Goal: Task Accomplishment & Management: Manage account settings

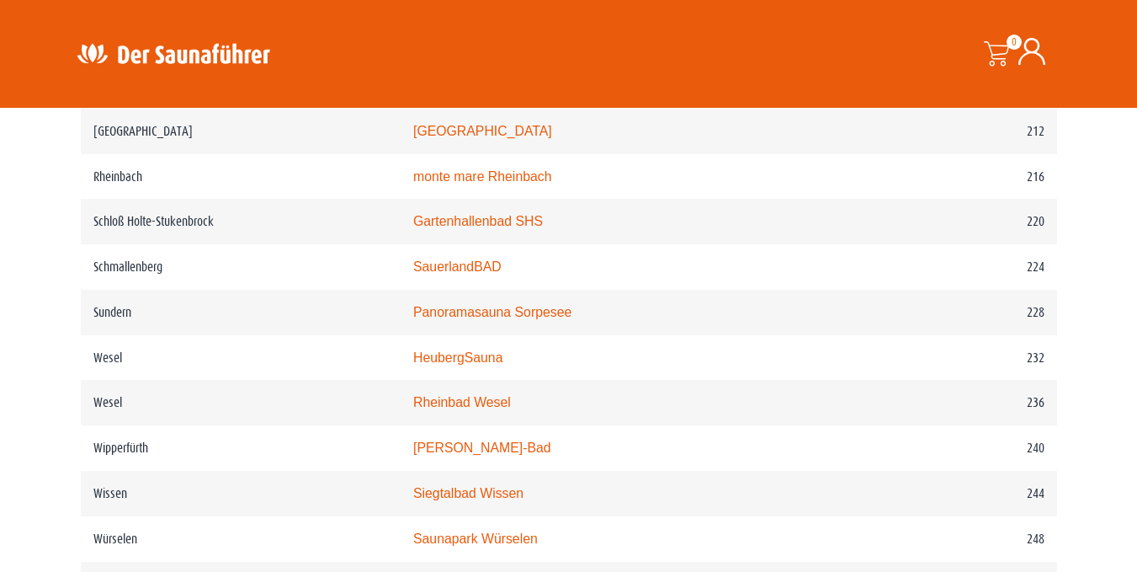
scroll to position [3030, 0]
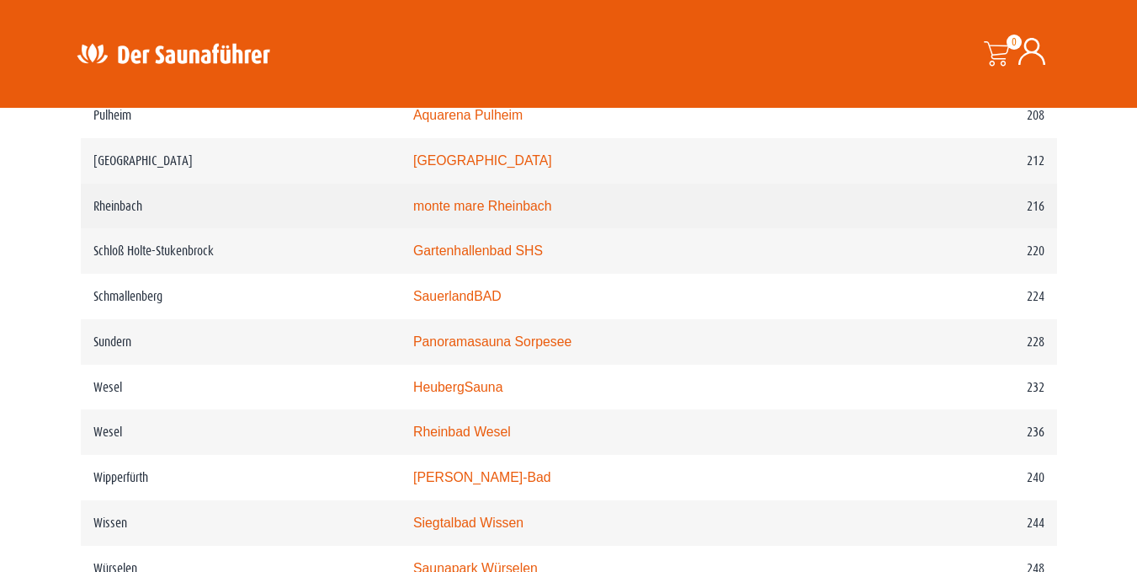
click at [582, 229] on td "monte mare Rheinbach" at bounding box center [641, 206] width 481 height 45
click at [551, 213] on link "monte mare Rheinbach" at bounding box center [482, 206] width 139 height 14
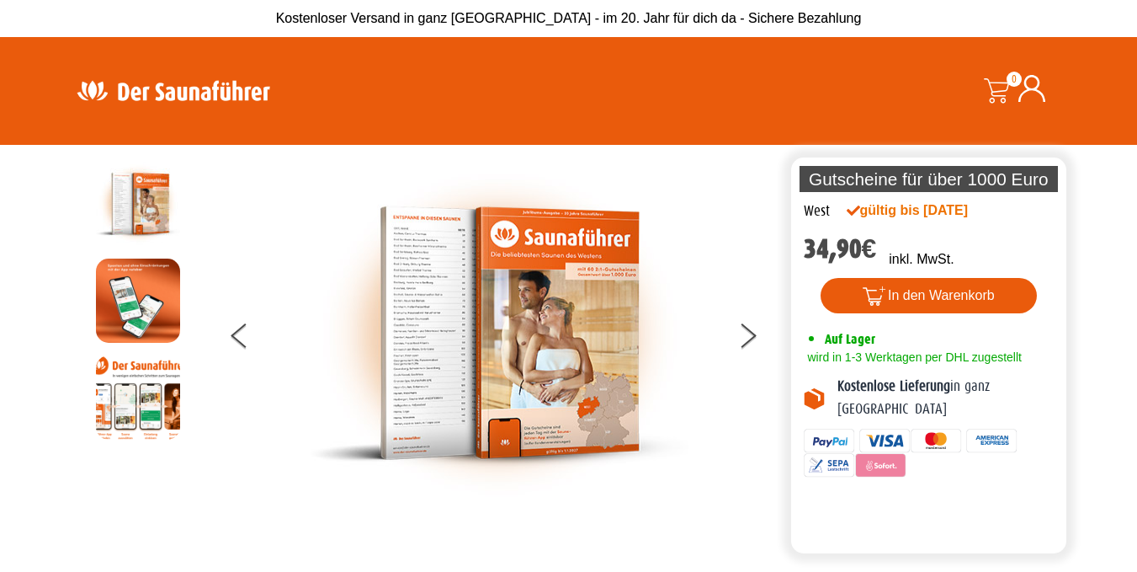
click at [149, 94] on img at bounding box center [173, 90] width 219 height 33
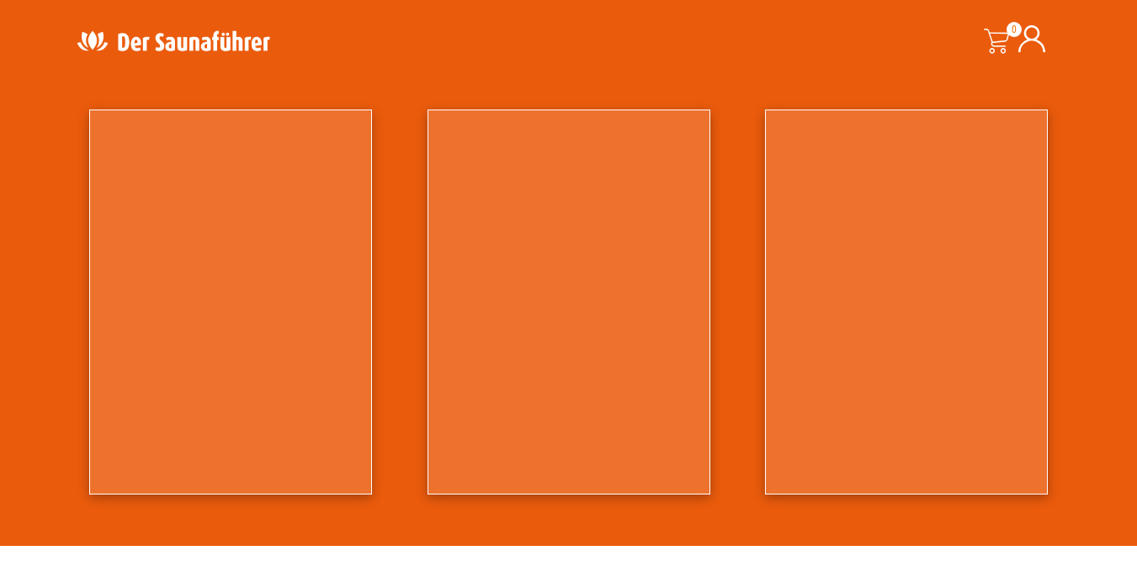
scroll to position [1515, 0]
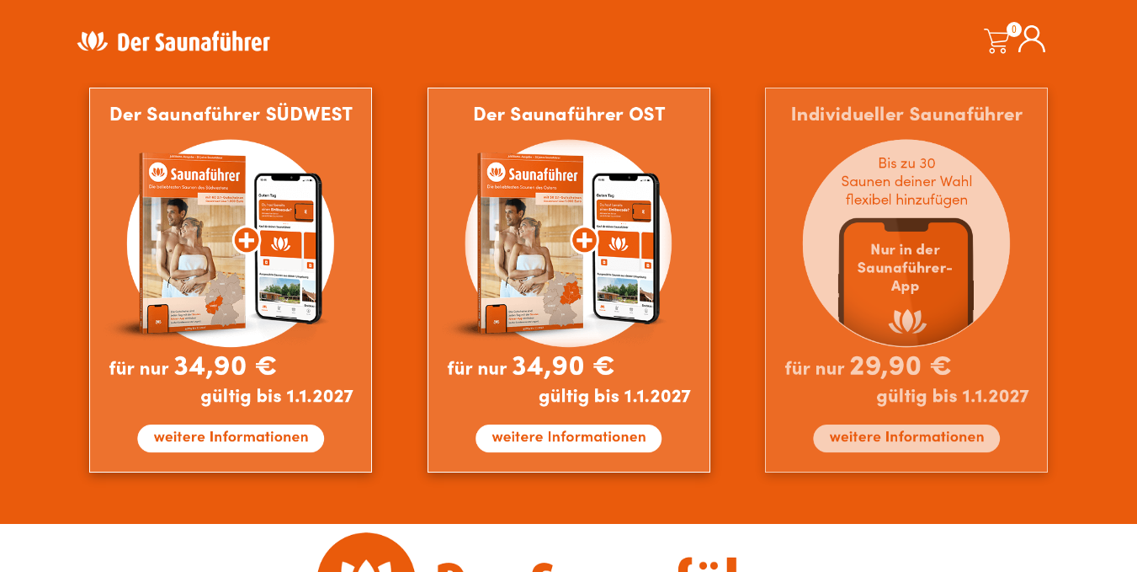
click at [940, 436] on img at bounding box center [906, 280] width 283 height 385
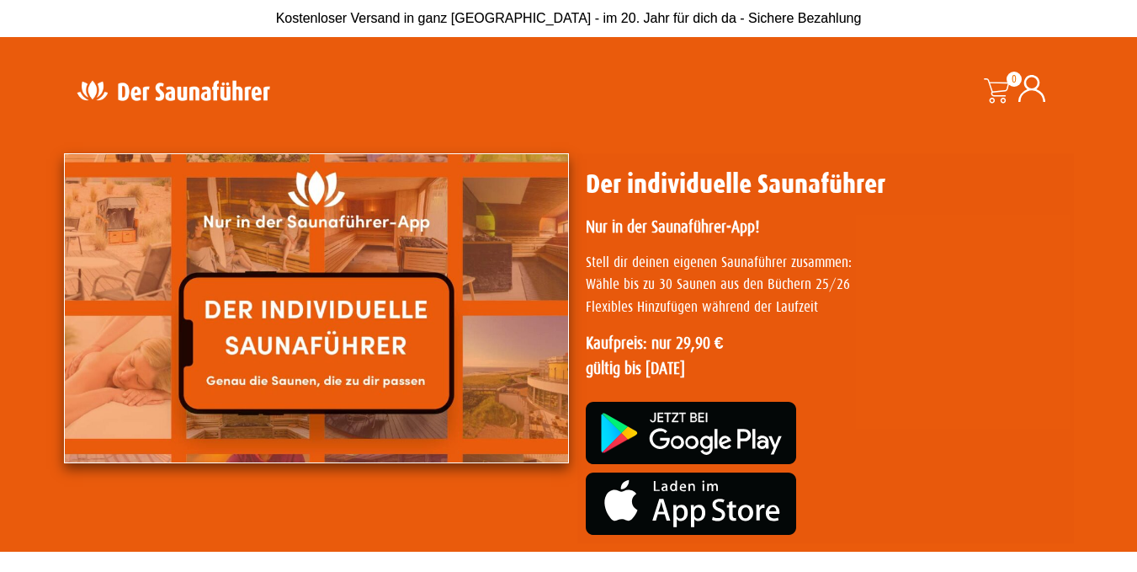
click at [200, 88] on img at bounding box center [173, 90] width 219 height 33
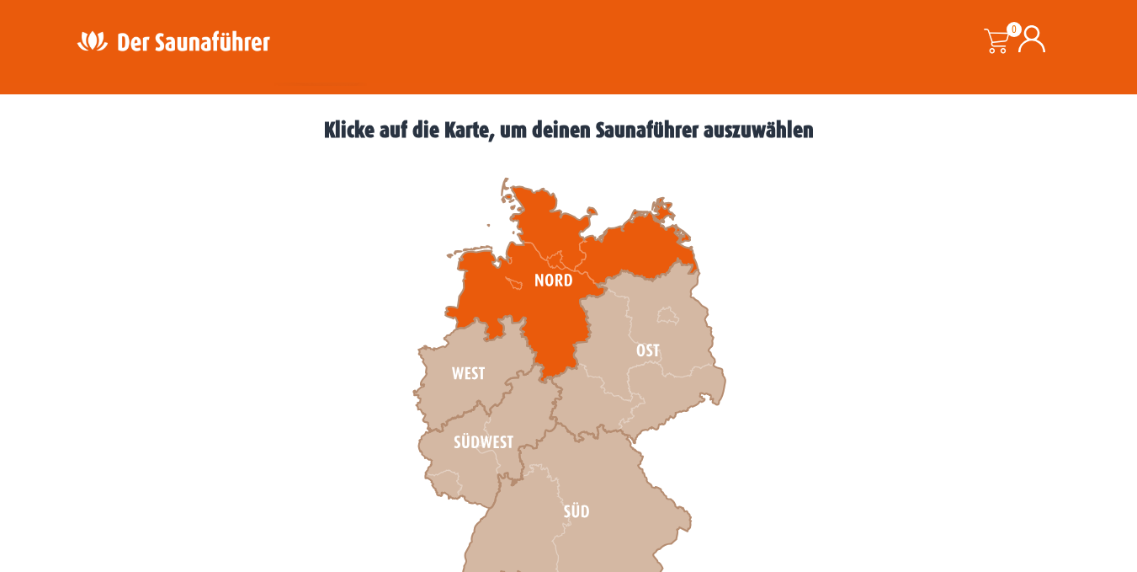
scroll to position [589, 0]
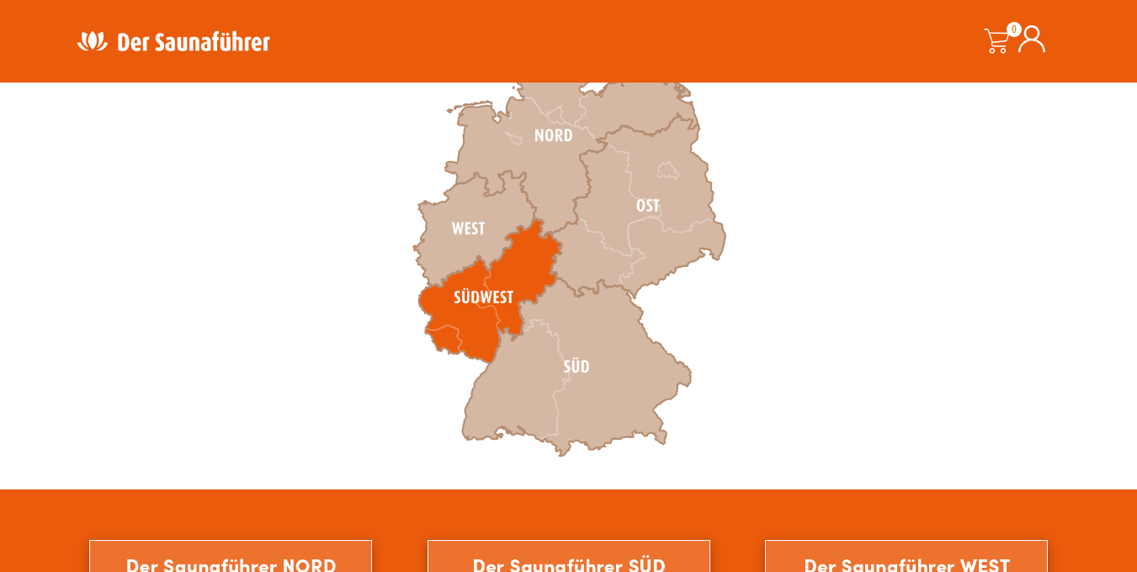
click at [478, 296] on icon at bounding box center [489, 291] width 143 height 145
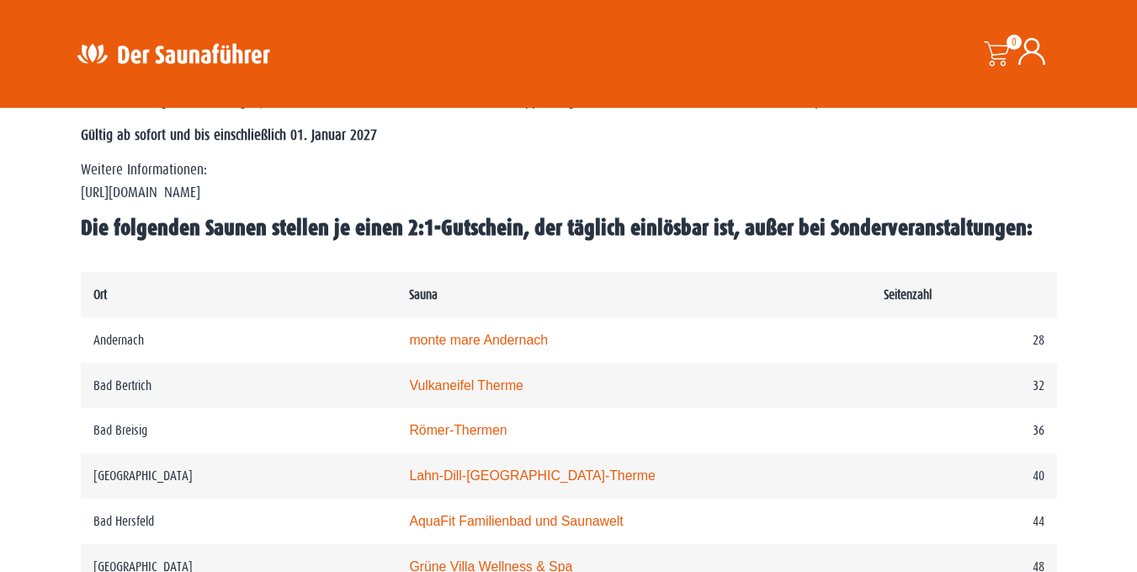
scroll to position [1178, 0]
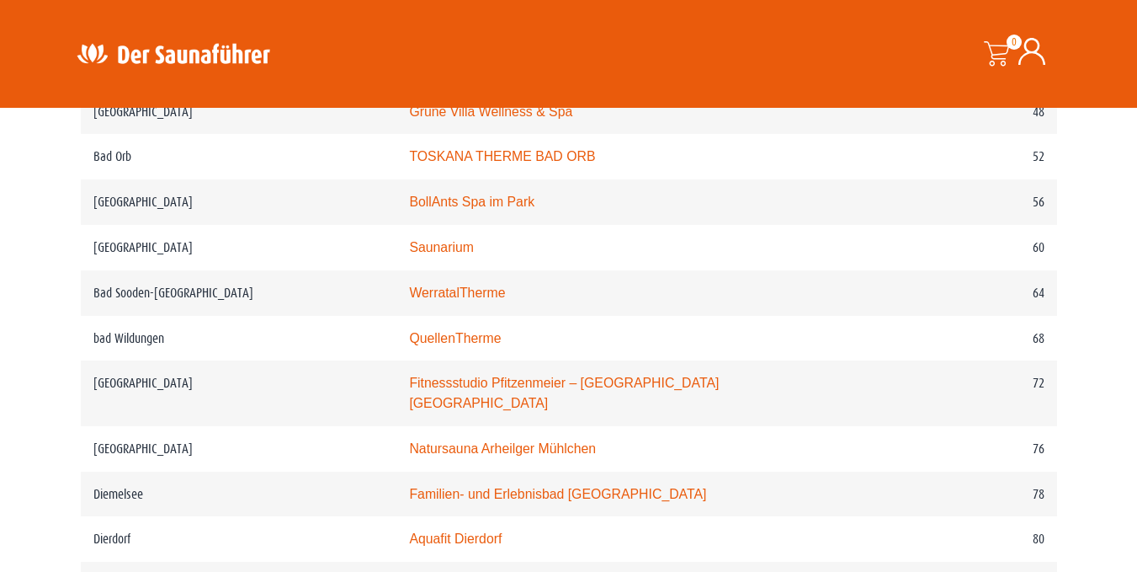
click at [169, 49] on img at bounding box center [173, 53] width 219 height 33
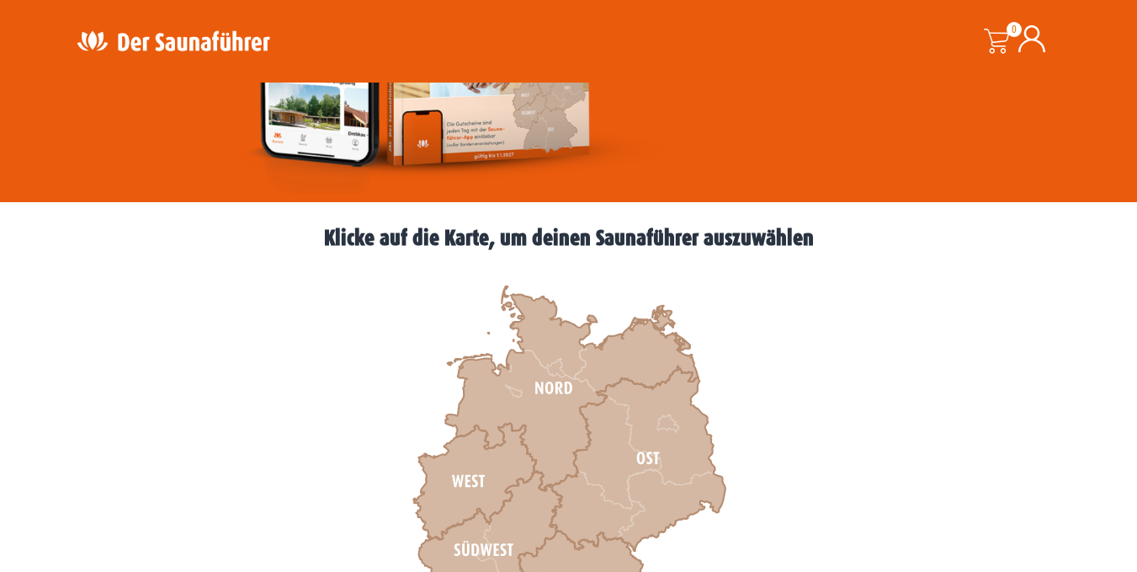
scroll to position [505, 0]
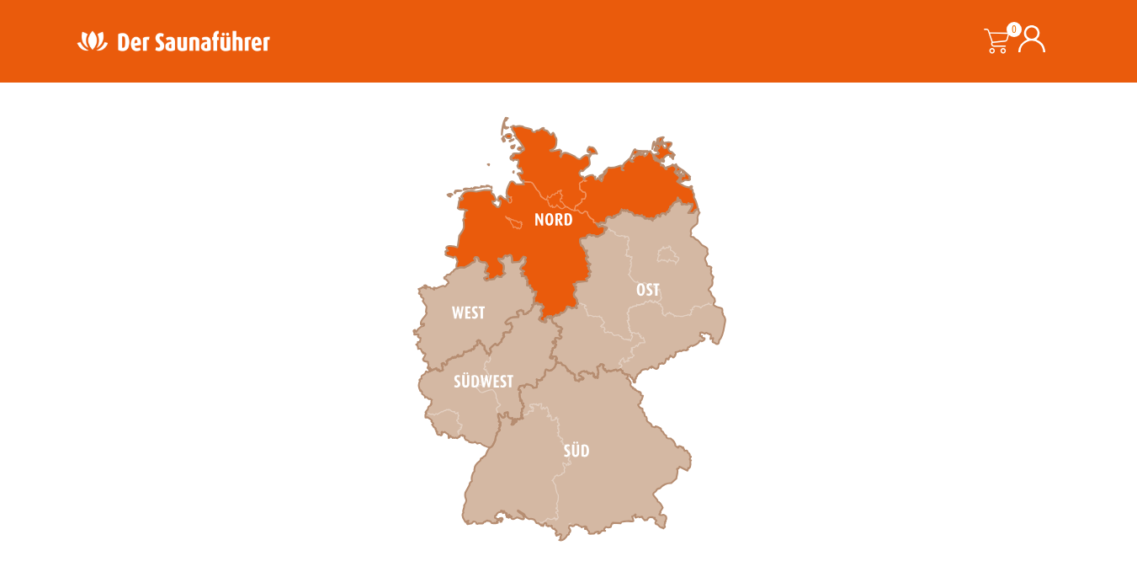
click at [545, 270] on icon at bounding box center [571, 220] width 253 height 205
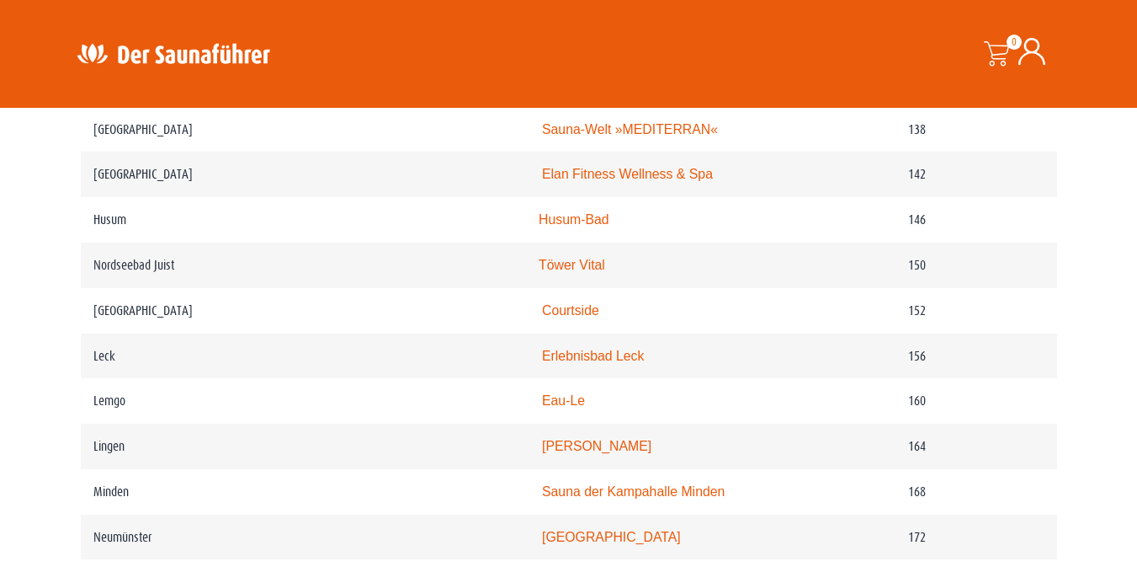
scroll to position [2189, 0]
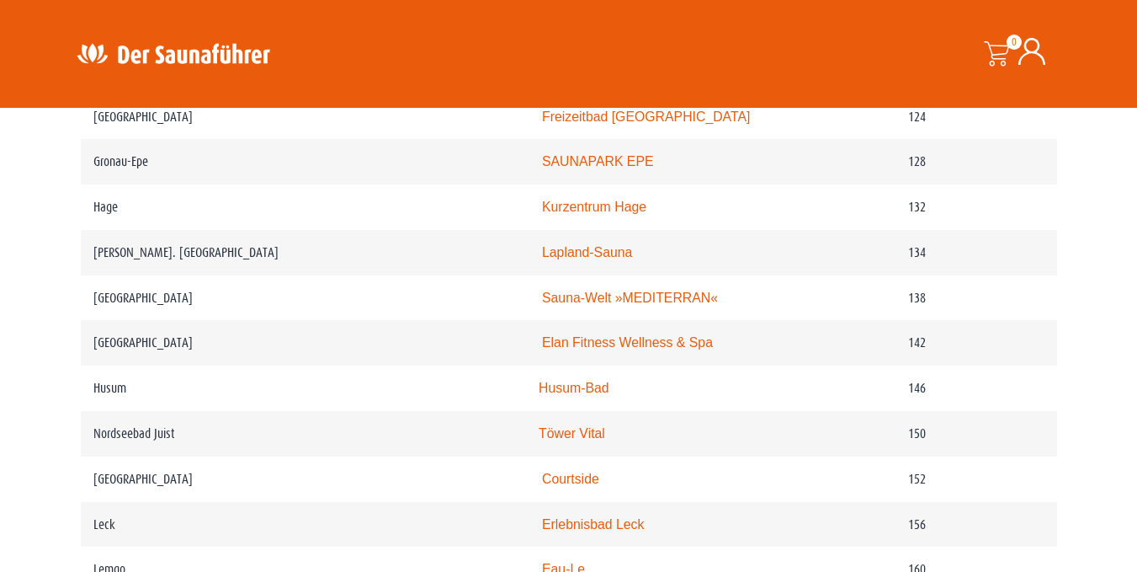
click at [171, 52] on img at bounding box center [173, 53] width 219 height 33
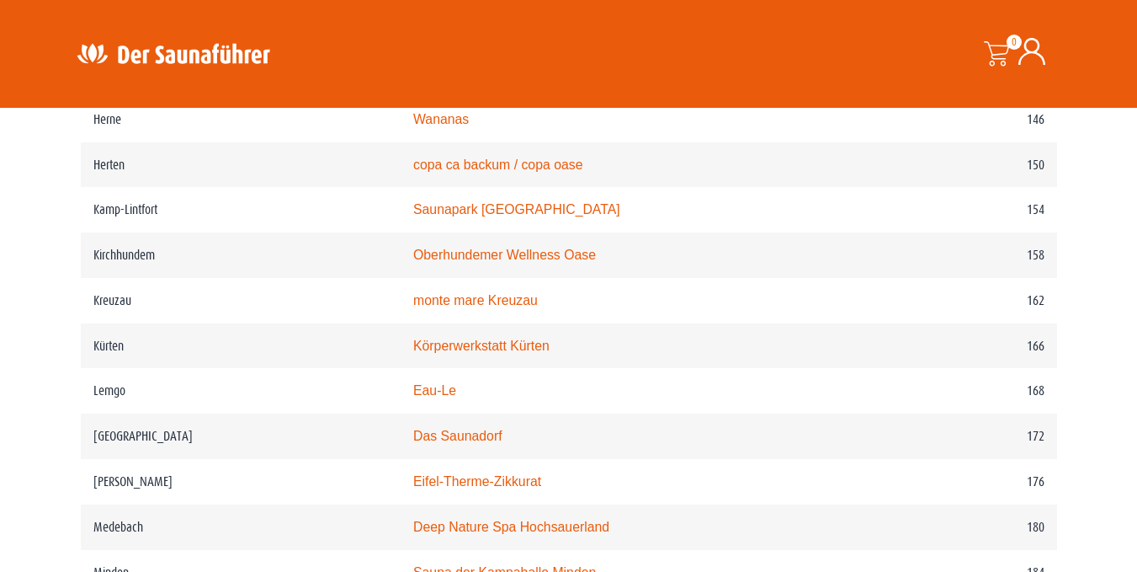
scroll to position [2311, 0]
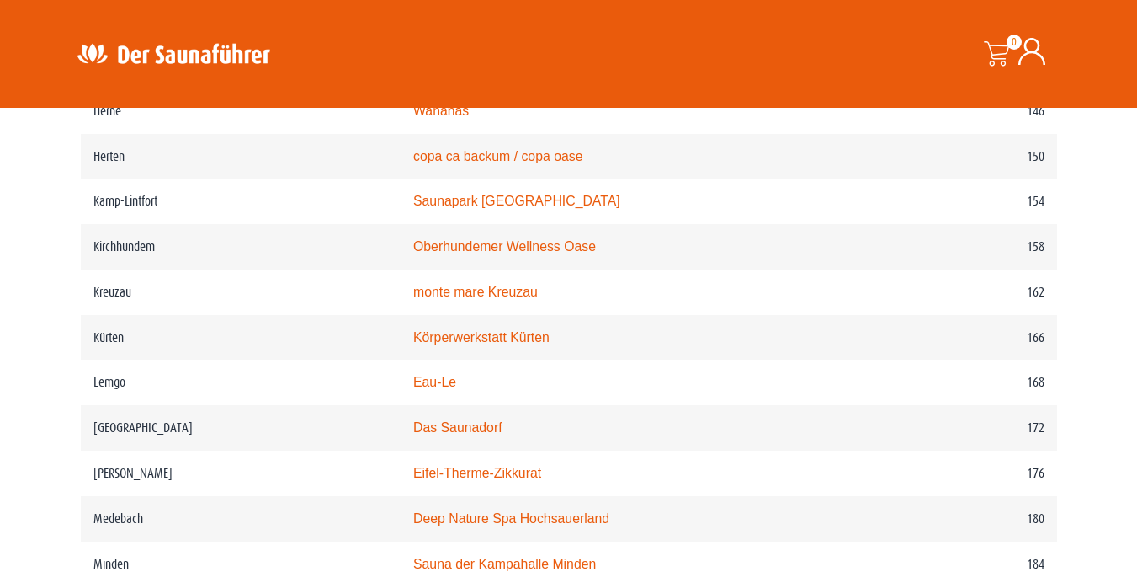
click at [147, 59] on img at bounding box center [173, 53] width 219 height 33
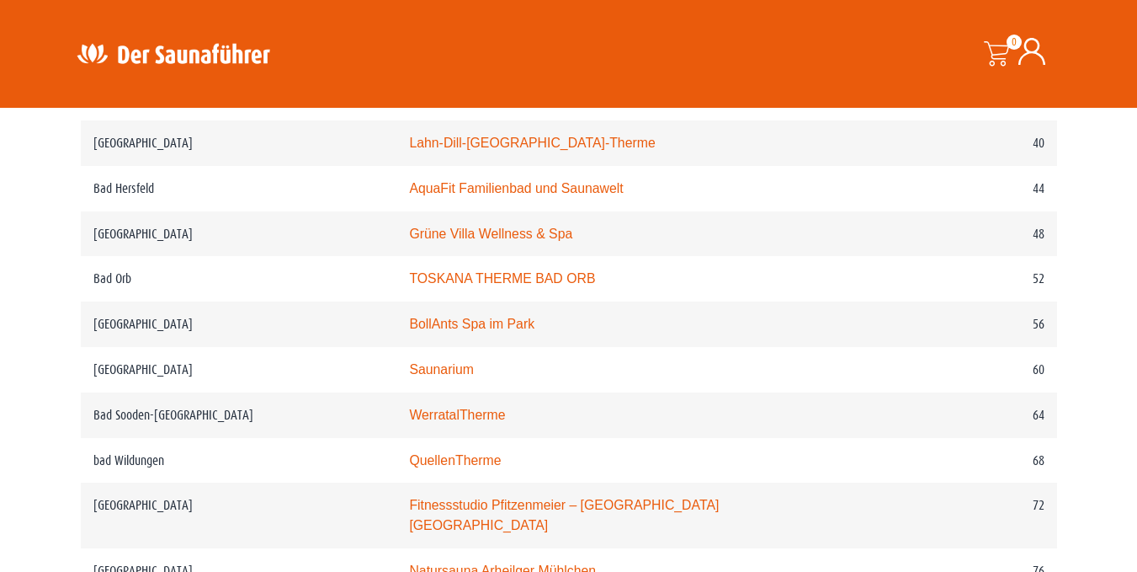
scroll to position [1048, 0]
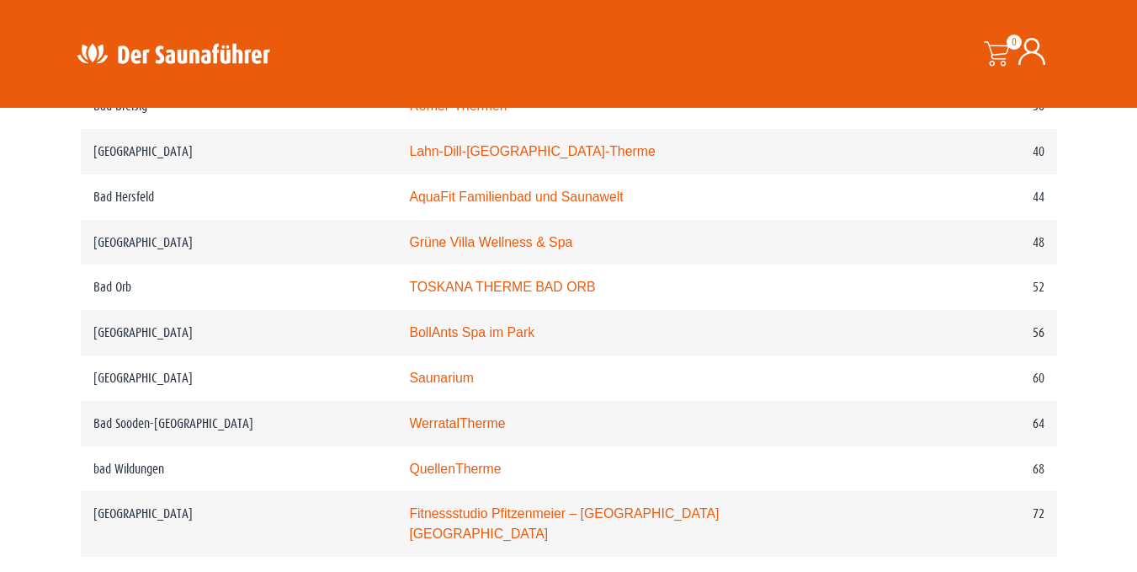
click at [127, 59] on img at bounding box center [173, 53] width 219 height 33
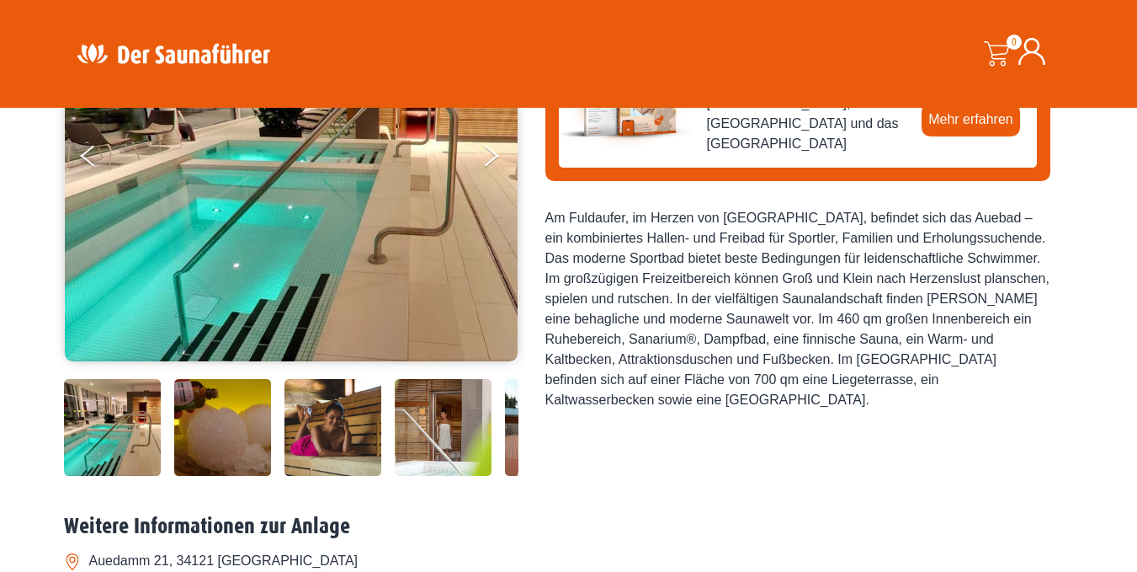
scroll to position [205, 0]
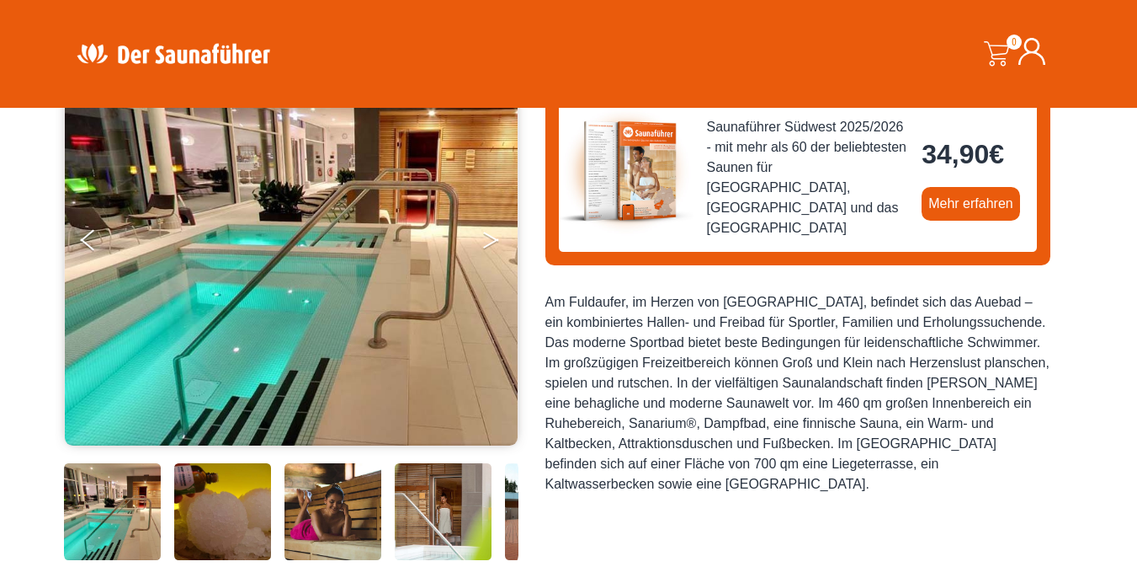
click at [493, 239] on icon "Next" at bounding box center [490, 236] width 15 height 10
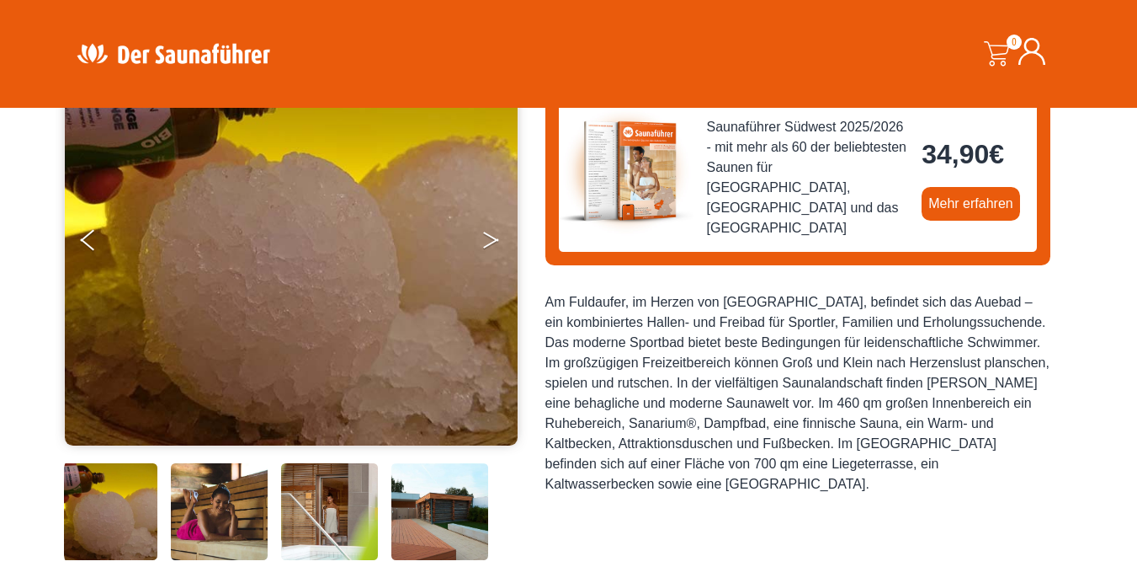
click at [493, 239] on icon "Next" at bounding box center [490, 236] width 15 height 10
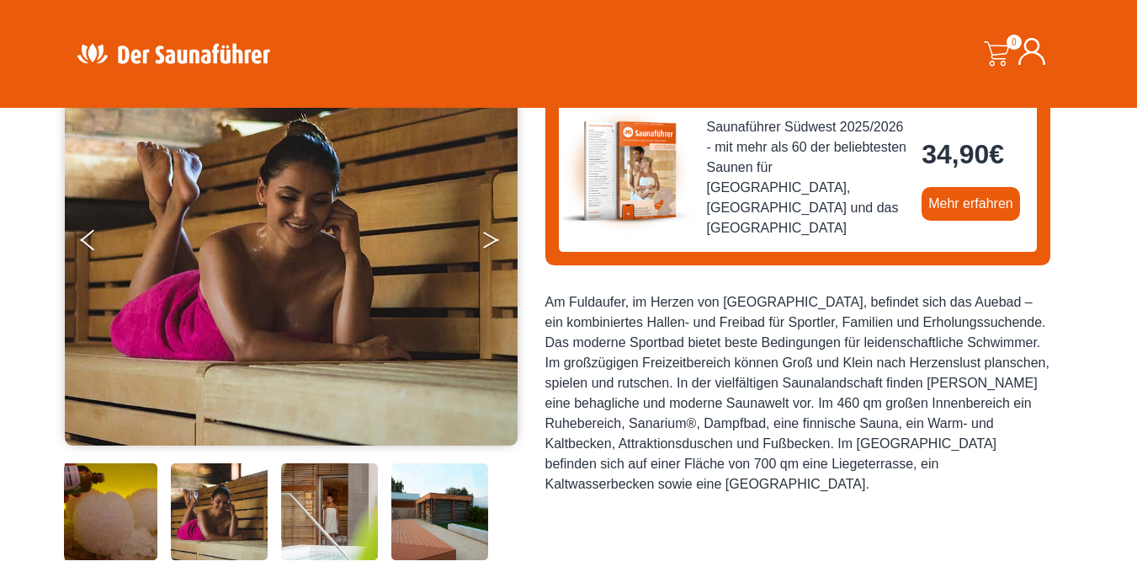
click at [493, 239] on icon "Next" at bounding box center [490, 236] width 15 height 10
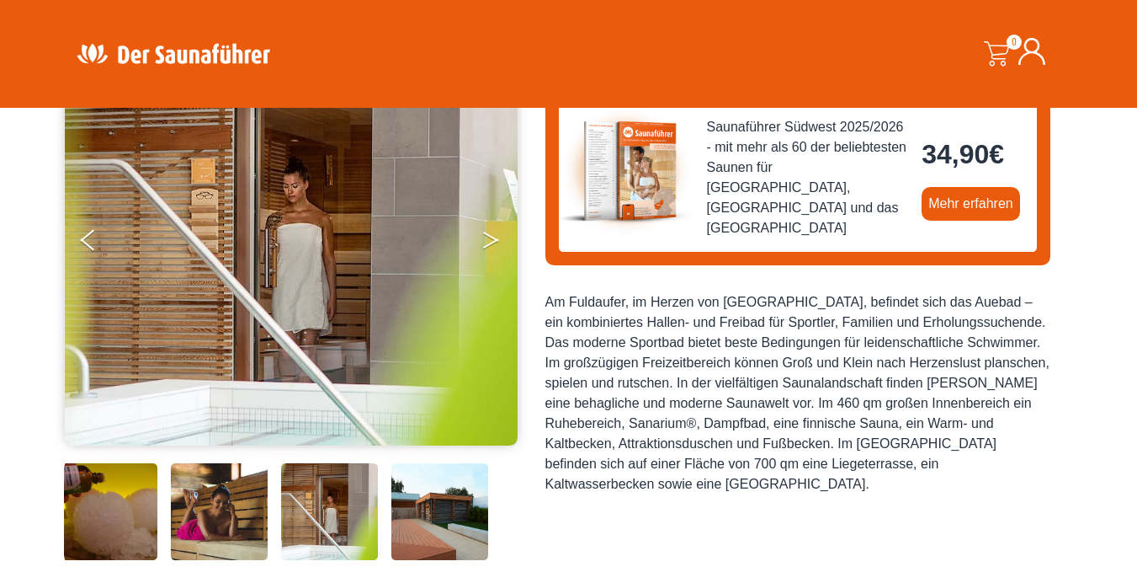
click at [493, 239] on icon "Next" at bounding box center [490, 236] width 15 height 10
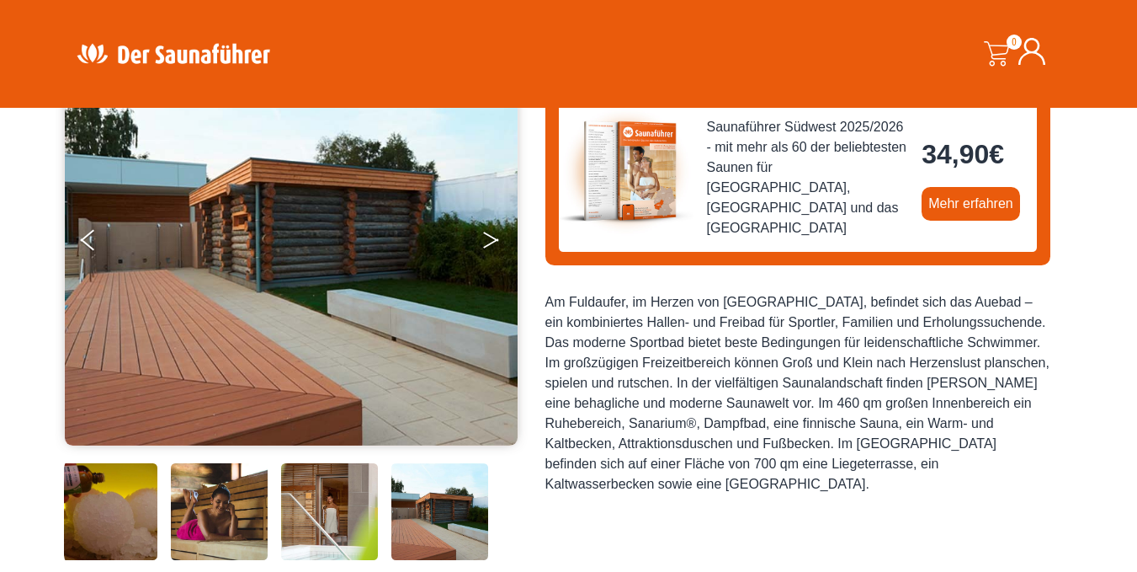
click at [493, 239] on icon "Next" at bounding box center [490, 236] width 15 height 10
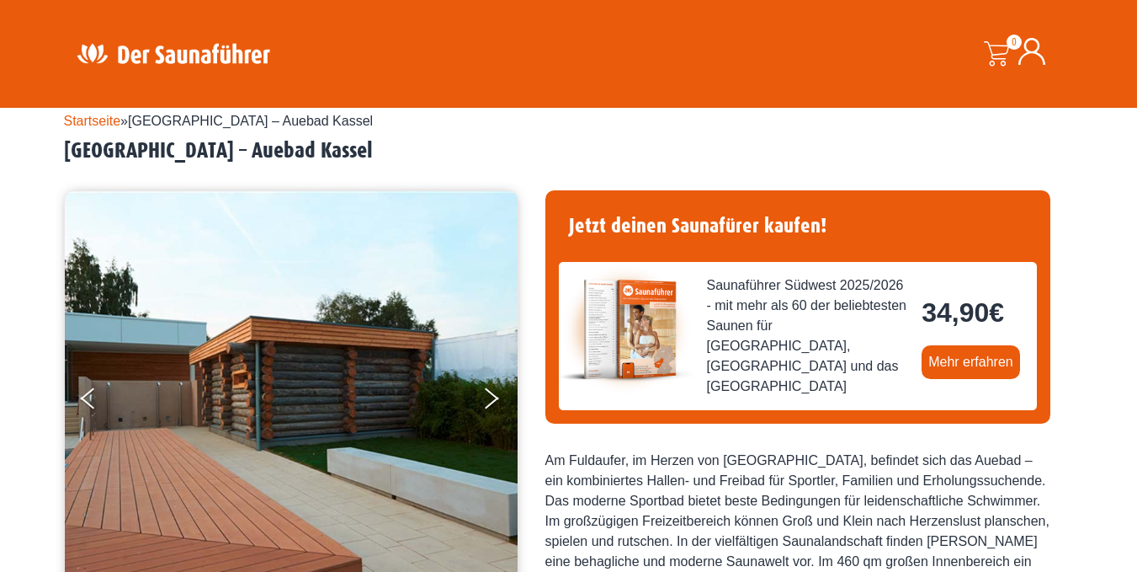
scroll to position [0, 0]
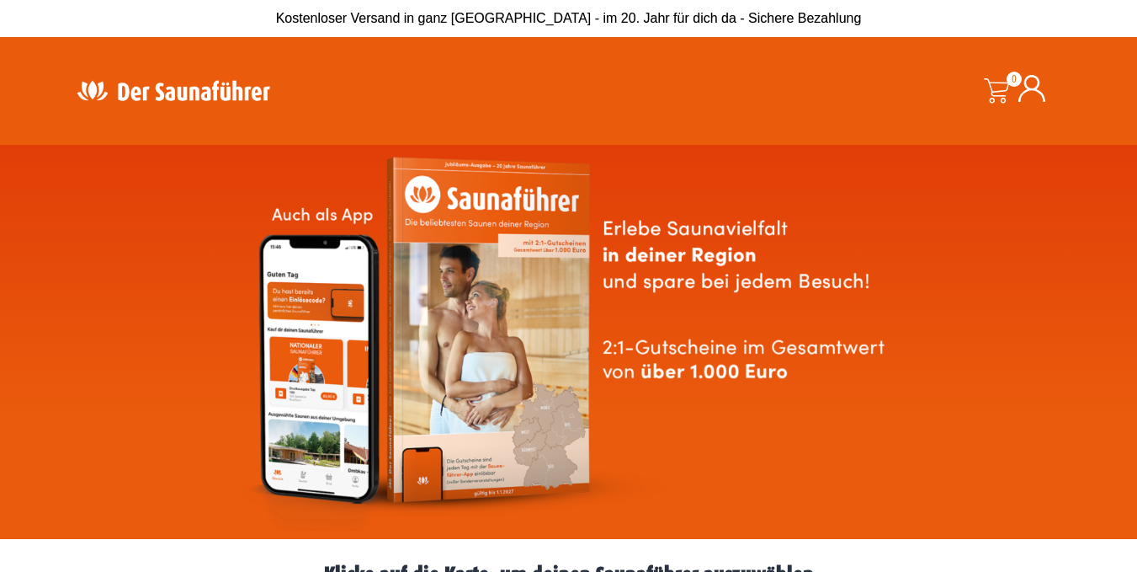
click at [1029, 88] on icon at bounding box center [1032, 88] width 27 height 27
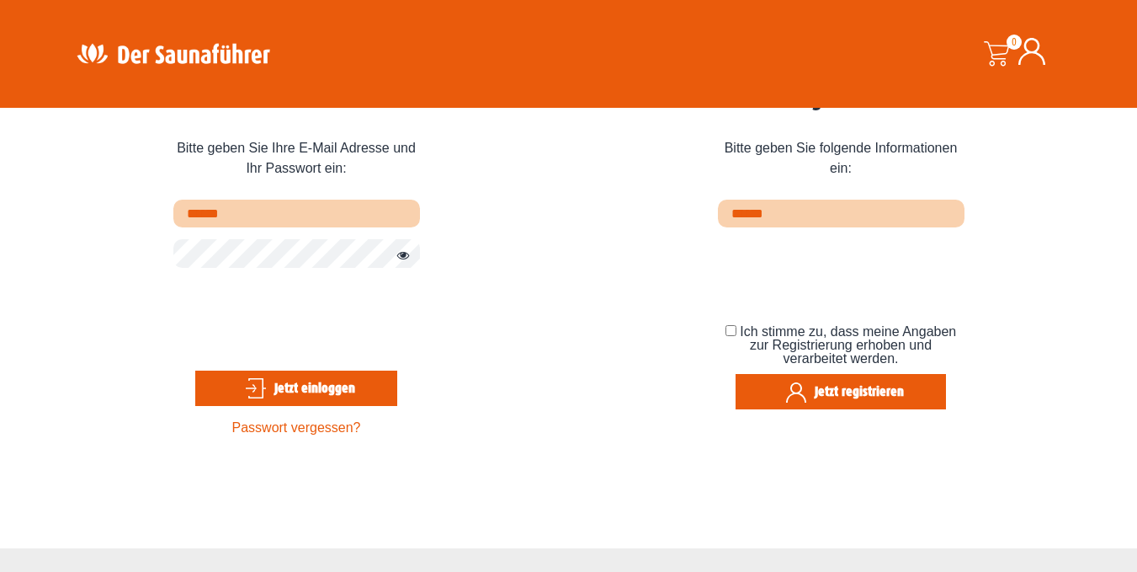
click at [254, 217] on input "text" at bounding box center [296, 213] width 247 height 28
type input "**********"
click at [275, 390] on button "Jetzt einloggen" at bounding box center [296, 387] width 202 height 35
click at [406, 254] on button "Passwort anzeigen" at bounding box center [399, 256] width 22 height 20
click at [406, 254] on button "Passwort verbergen" at bounding box center [399, 256] width 22 height 20
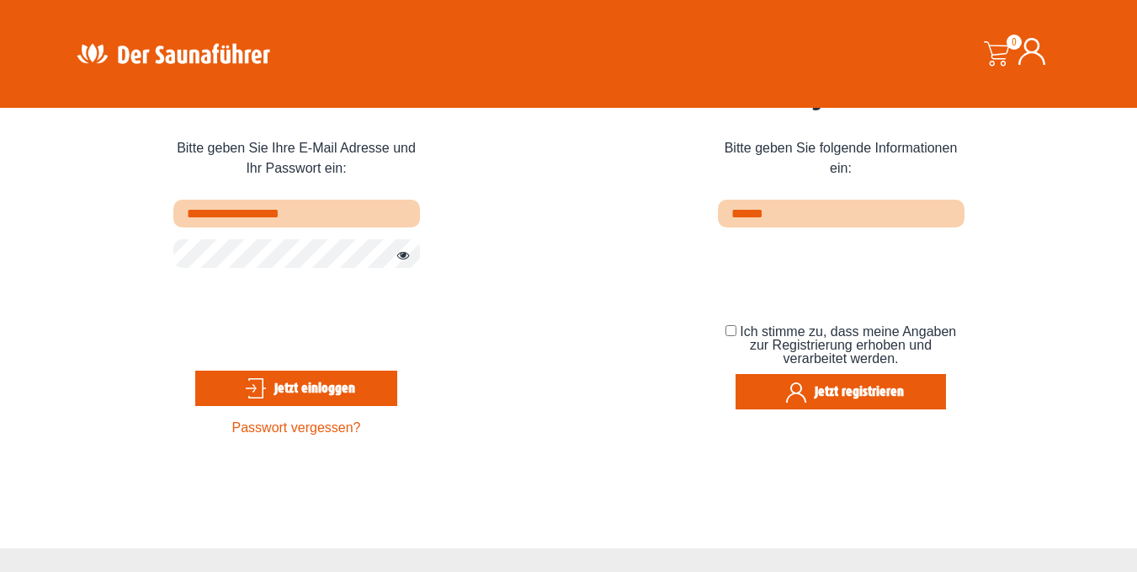
click at [307, 391] on button "Jetzt einloggen" at bounding box center [296, 387] width 202 height 35
